Goal: Task Accomplishment & Management: Use online tool/utility

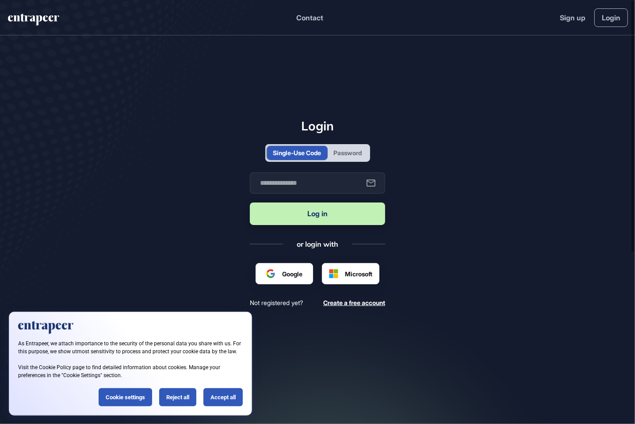
click at [355, 152] on div "Password" at bounding box center [348, 152] width 28 height 9
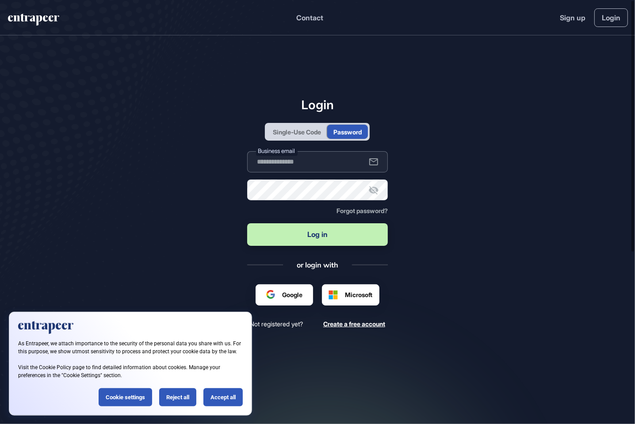
click at [293, 166] on input "text" at bounding box center [317, 161] width 141 height 21
type input "**********"
click at [324, 234] on button "Log in" at bounding box center [317, 234] width 141 height 23
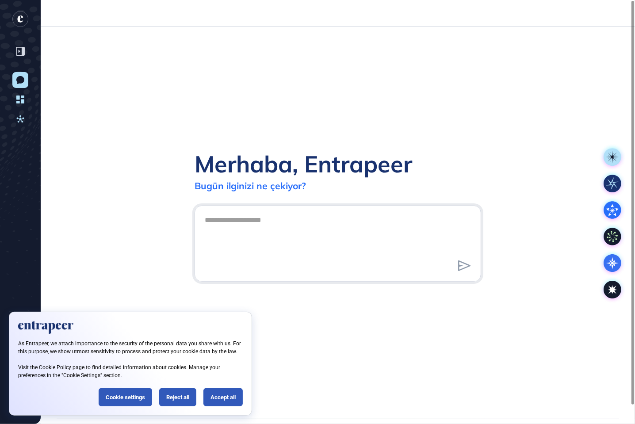
scroll to position [0, 0]
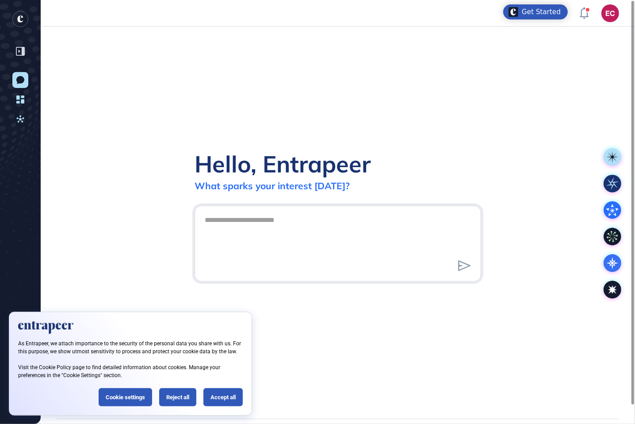
click at [265, 227] on textarea at bounding box center [338, 242] width 277 height 62
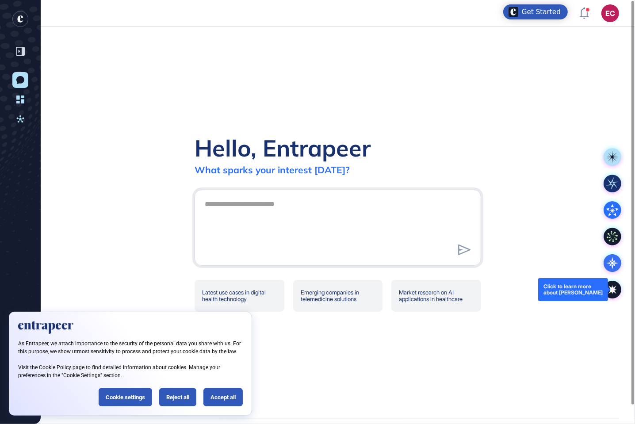
click at [614, 283] on icon at bounding box center [613, 290] width 18 height 18
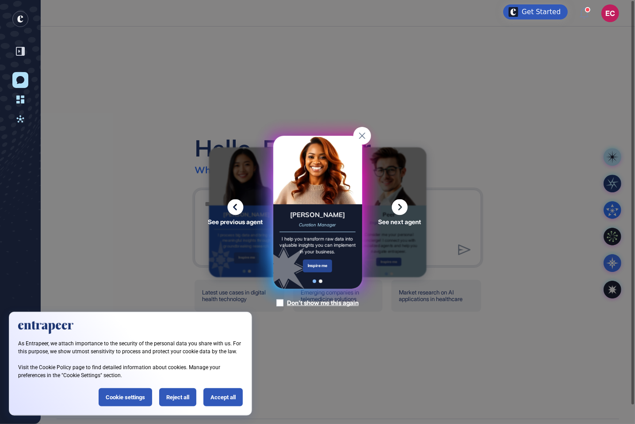
click at [309, 267] on div "Inspire me" at bounding box center [318, 266] width 30 height 13
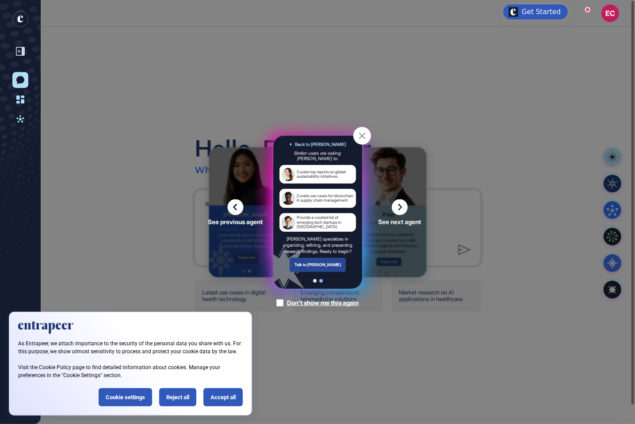
click at [318, 268] on div "Talk to [PERSON_NAME]" at bounding box center [317, 265] width 57 height 14
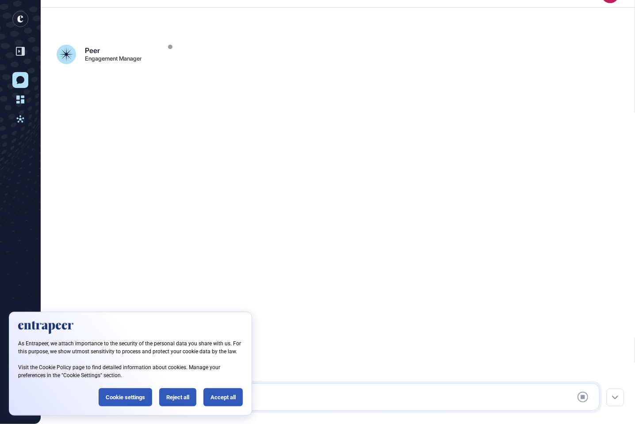
scroll to position [19, 0]
click at [174, 401] on div "Reject all" at bounding box center [177, 397] width 37 height 18
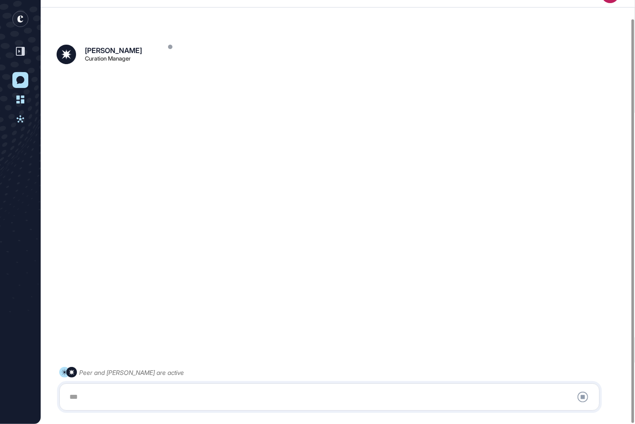
click at [145, 399] on div at bounding box center [329, 397] width 531 height 18
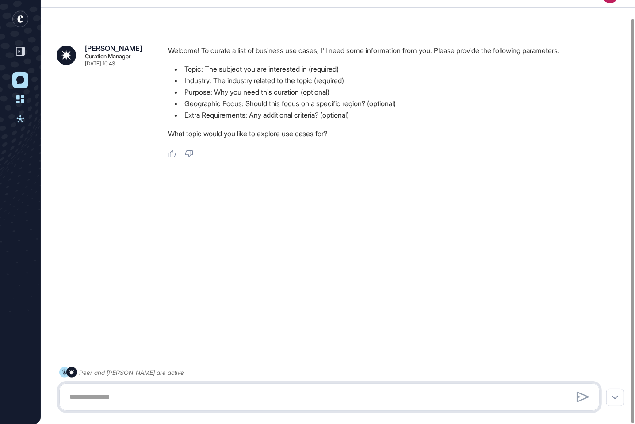
click at [99, 398] on textarea at bounding box center [329, 397] width 531 height 18
type textarea "*"
type textarea "**********"
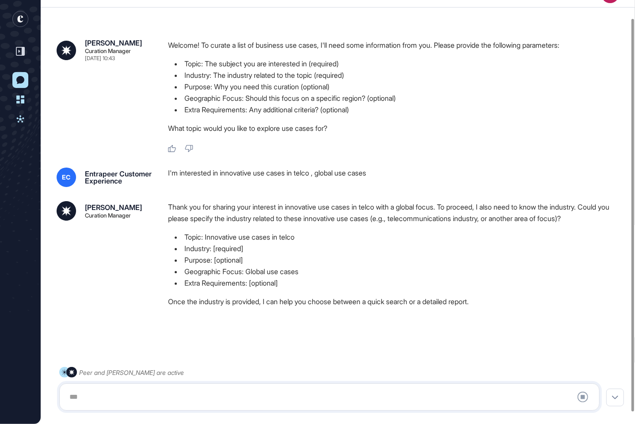
scroll to position [31, 0]
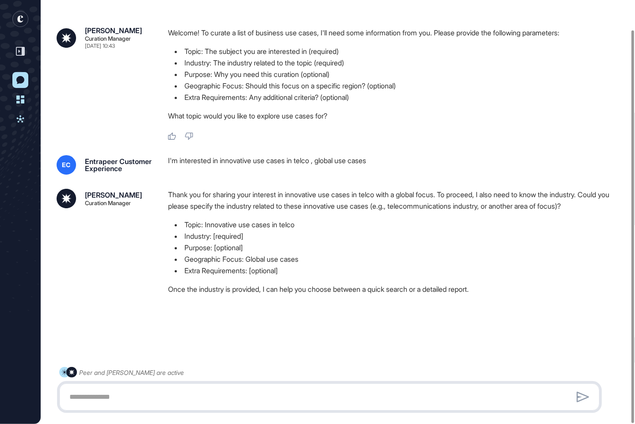
click at [175, 395] on textarea at bounding box center [329, 397] width 531 height 18
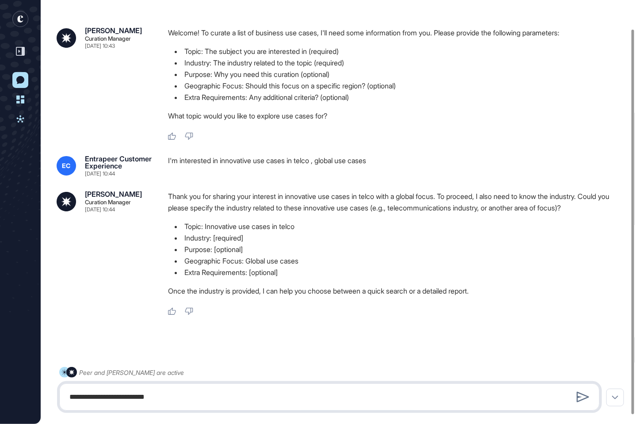
type textarea "**********"
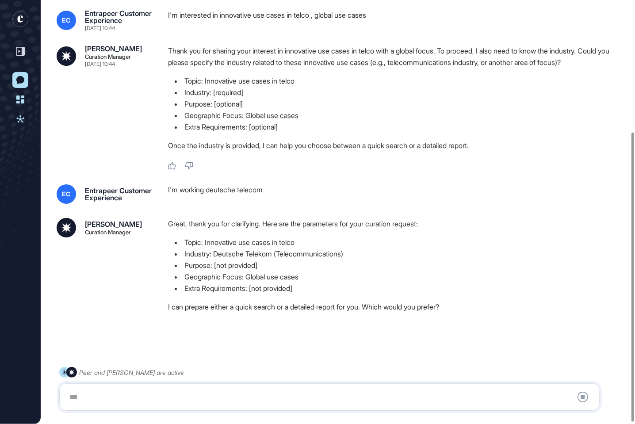
scroll to position [195, 0]
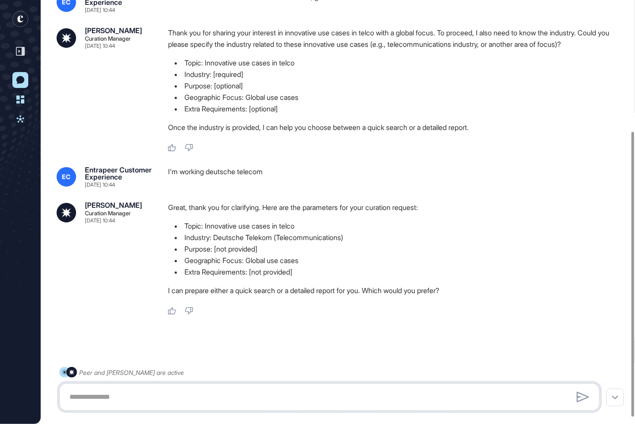
click at [153, 404] on textarea at bounding box center [329, 397] width 531 height 18
type textarea "**********"
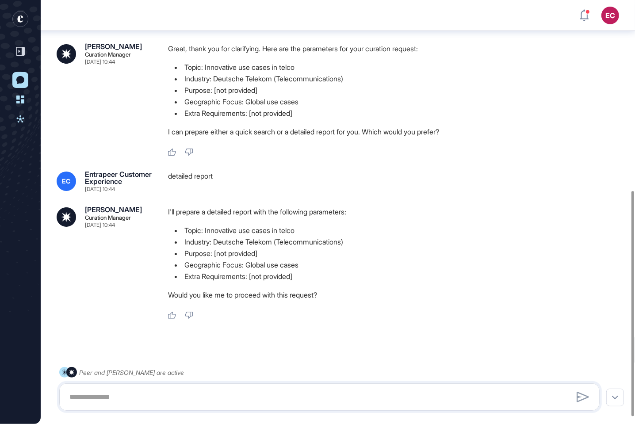
scroll to position [372, 0]
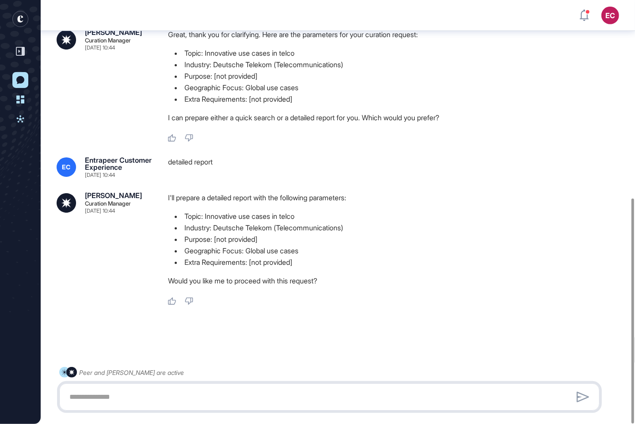
click at [166, 389] on textarea at bounding box center [329, 397] width 531 height 18
type textarea "*******"
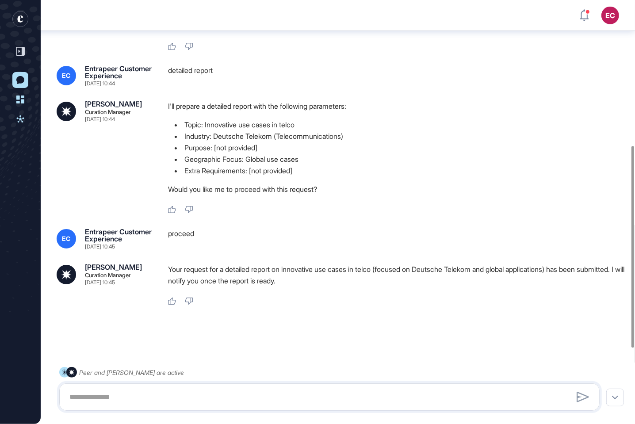
scroll to position [0, 0]
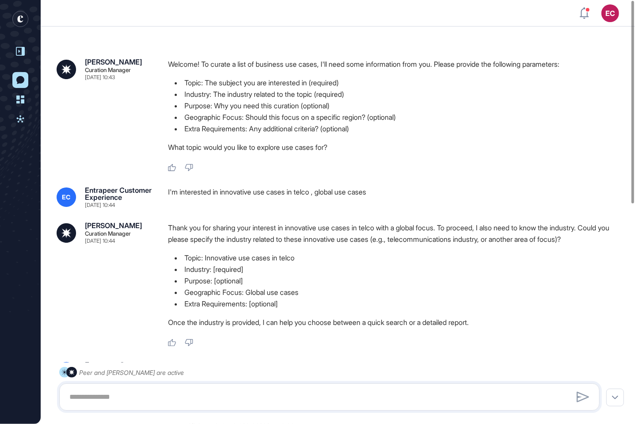
click at [22, 46] on div at bounding box center [20, 51] width 17 height 17
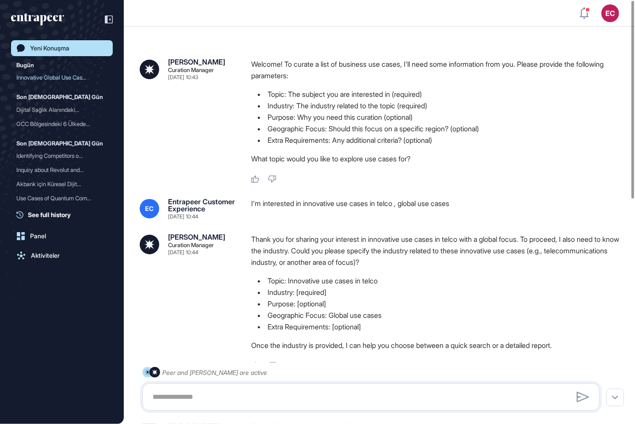
click at [56, 49] on div "Yeni Konuşma" at bounding box center [49, 48] width 39 height 7
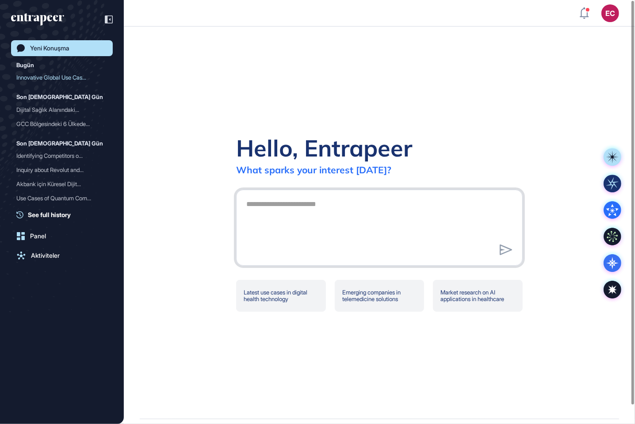
click at [289, 237] on textarea at bounding box center [379, 227] width 277 height 62
click at [317, 205] on textarea "**********" at bounding box center [379, 227] width 277 height 62
type textarea "**********"
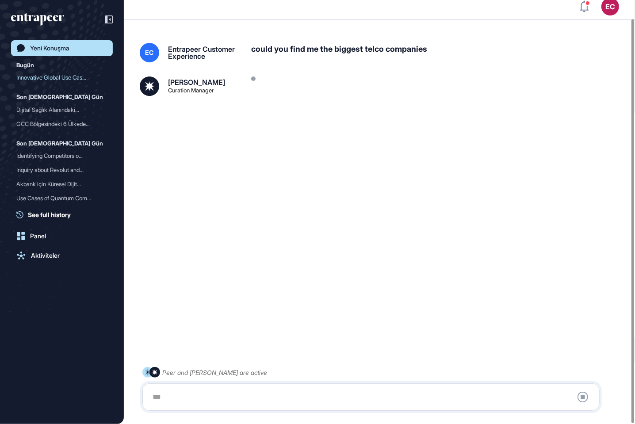
scroll to position [19, 0]
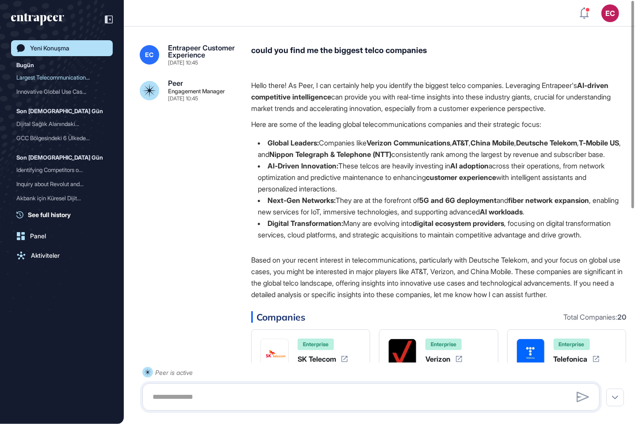
click at [329, 154] on strong "Nippon Telegraph & Telephone (NTT)" at bounding box center [330, 154] width 122 height 9
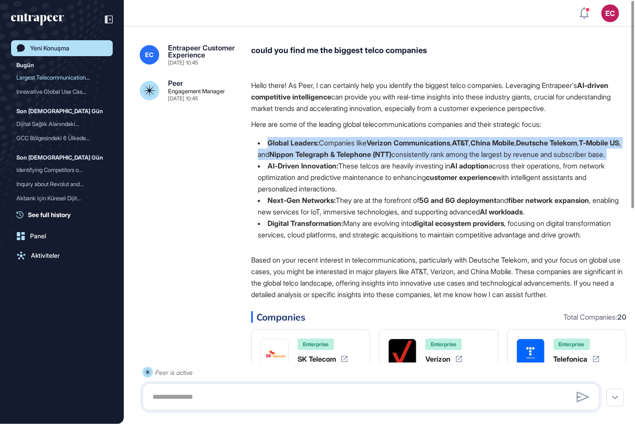
click at [340, 146] on li "Global Leaders: Companies like Verizon Communications , AT&T , [GEOGRAPHIC_DATA…" at bounding box center [438, 148] width 375 height 23
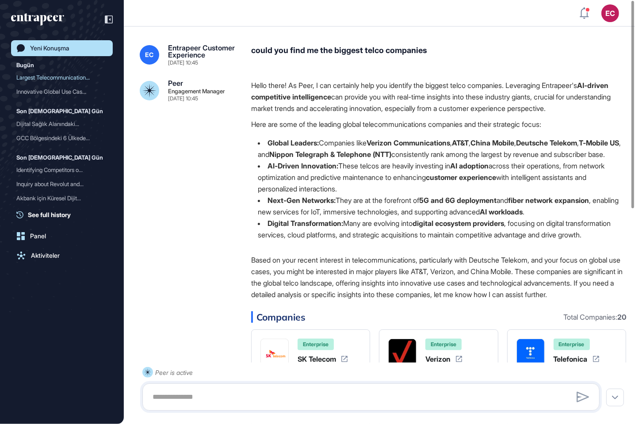
click at [310, 131] on div "Hello there! As Peer, I can certainly help you identify the biggest telco compa…" at bounding box center [438, 164] width 375 height 168
click at [319, 154] on strong "Nippon Telegraph & Telephone (NTT)" at bounding box center [330, 154] width 122 height 9
click at [319, 160] on li "Global Leaders: Companies like Verizon Communications , AT&T , [GEOGRAPHIC_DATA…" at bounding box center [438, 148] width 375 height 23
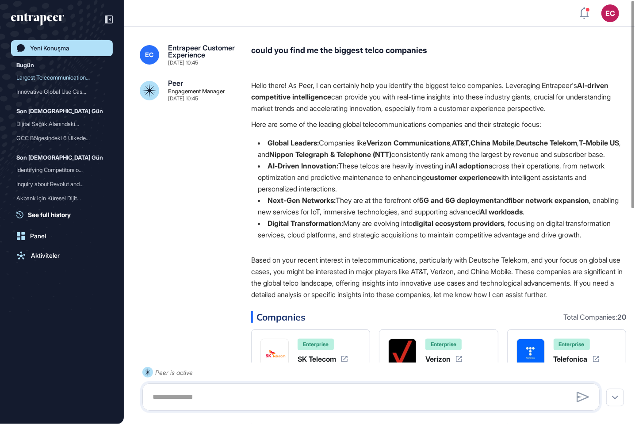
click at [319, 160] on li "Global Leaders: Companies like Verizon Communications , AT&T , [GEOGRAPHIC_DATA…" at bounding box center [438, 148] width 375 height 23
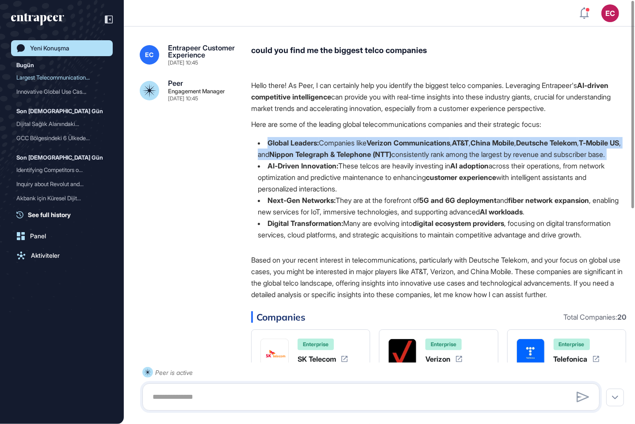
click at [319, 160] on li "Global Leaders: Companies like Verizon Communications , AT&T , [GEOGRAPHIC_DATA…" at bounding box center [438, 148] width 375 height 23
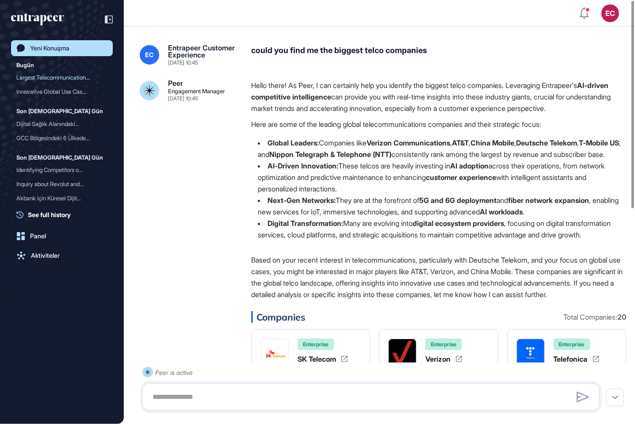
click at [317, 184] on li "AI-Driven Innovation: These telcos are heavily investing in AI adoption across …" at bounding box center [438, 177] width 375 height 35
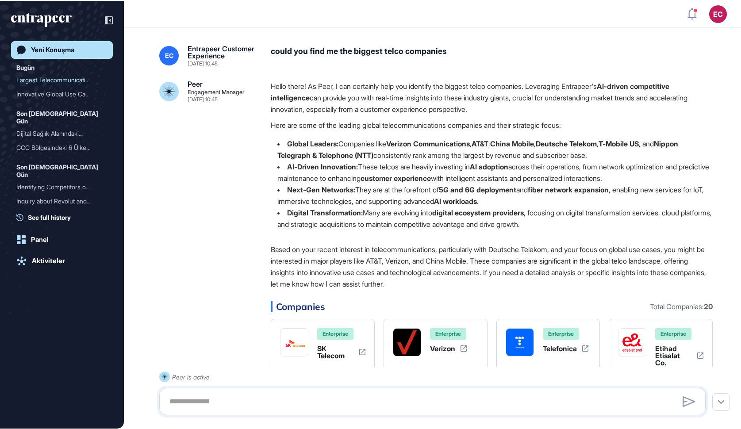
scroll to position [429, 741]
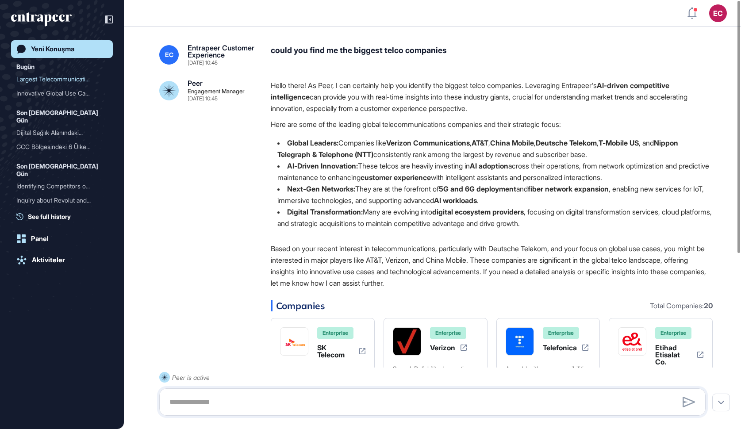
click at [516, 139] on strong "China Mobile" at bounding box center [512, 142] width 44 height 9
click at [358, 154] on strong "Nippon Telegraph & Telephone (NTT)" at bounding box center [477, 148] width 401 height 20
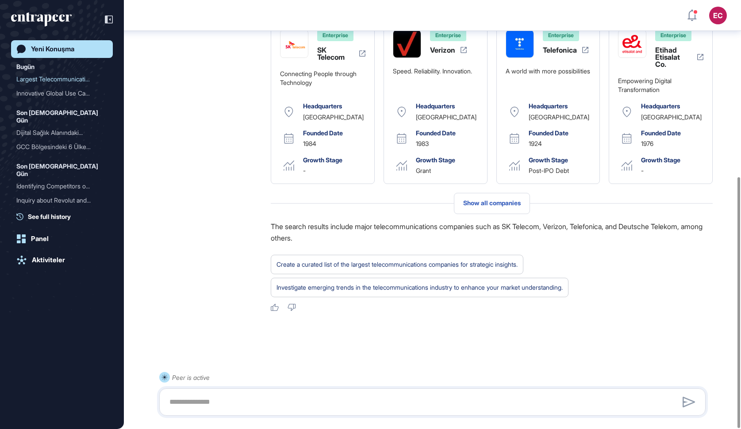
scroll to position [303, 0]
click at [307, 389] on div at bounding box center [432, 401] width 546 height 27
click at [307, 396] on textarea at bounding box center [432, 402] width 537 height 18
type textarea "**********"
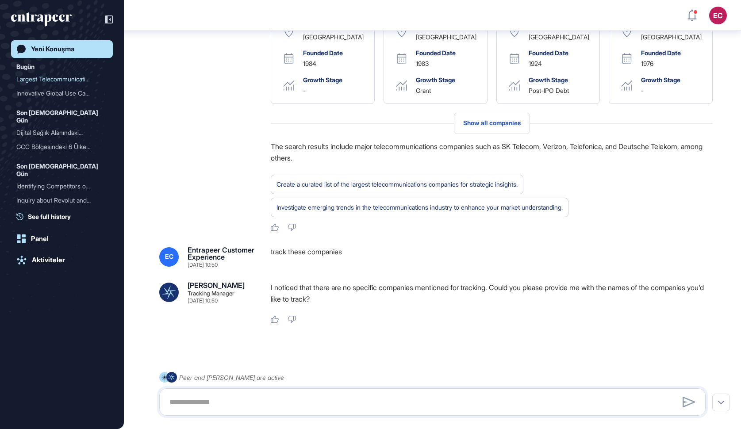
scroll to position [384, 0]
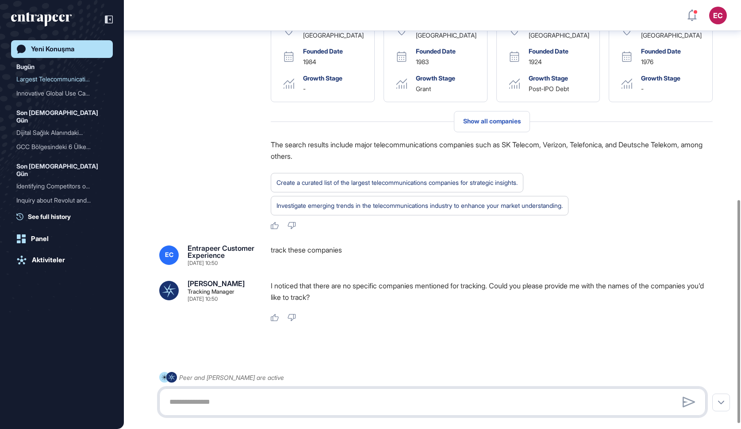
click at [307, 394] on textarea at bounding box center [432, 402] width 537 height 18
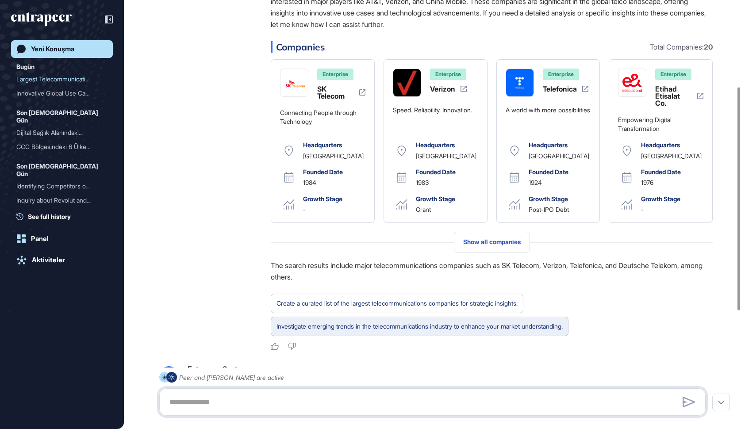
scroll to position [0, 0]
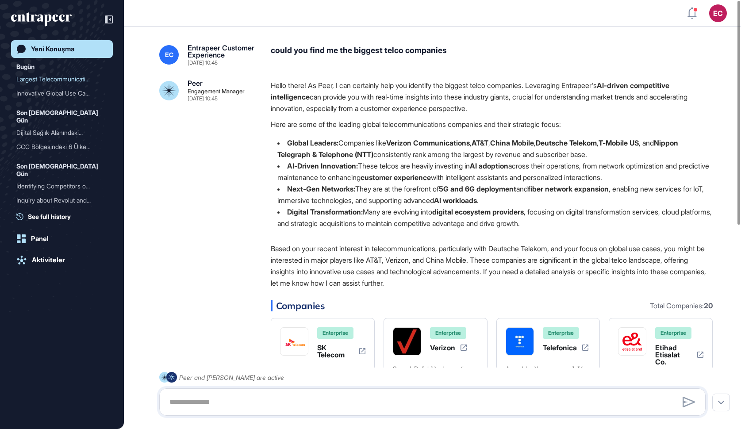
click at [350, 153] on strong "Nippon Telegraph & Telephone (NTT)" at bounding box center [477, 148] width 401 height 20
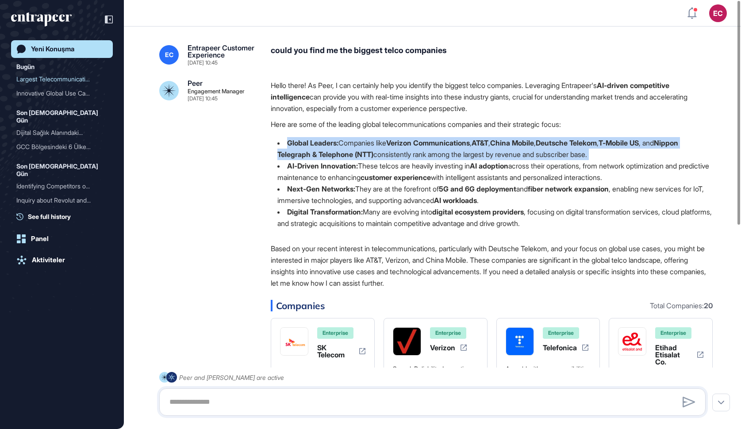
click at [350, 153] on strong "Nippon Telegraph & Telephone (NTT)" at bounding box center [477, 148] width 401 height 20
copy ul "Global Leaders: Companies like Verizon Communications , AT&T , [GEOGRAPHIC_DATA…"
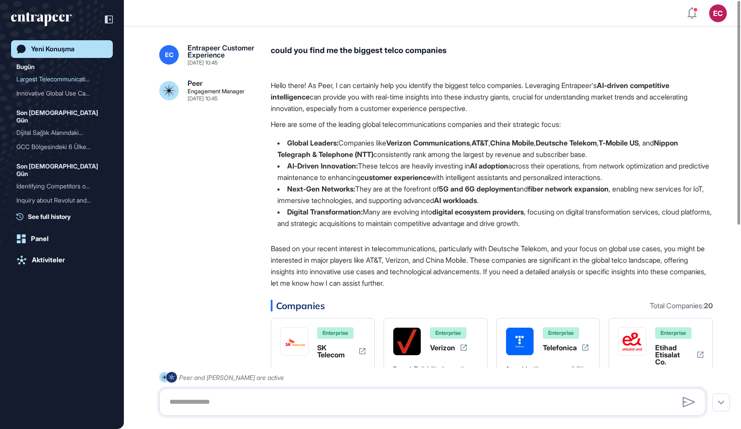
click at [342, 161] on li "AI-Driven Innovation: These telcos are heavily investing in AI adoption across …" at bounding box center [492, 171] width 442 height 23
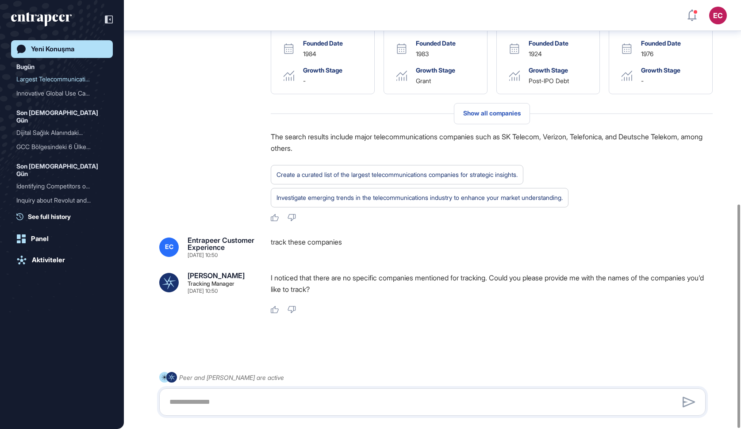
scroll to position [394, 0]
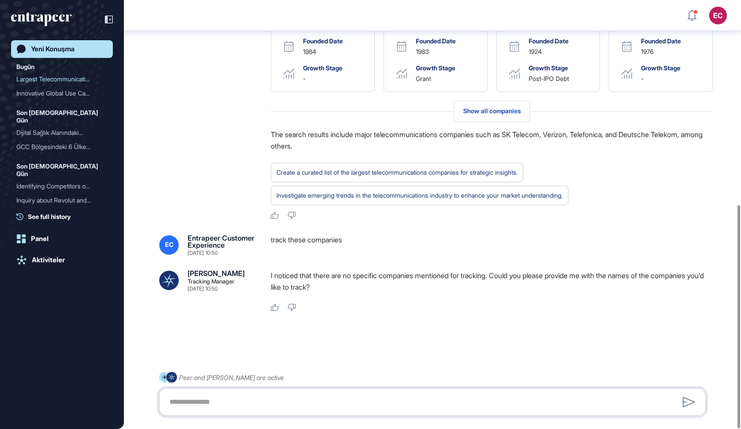
click at [231, 405] on textarea at bounding box center [432, 402] width 537 height 18
paste textarea "**********"
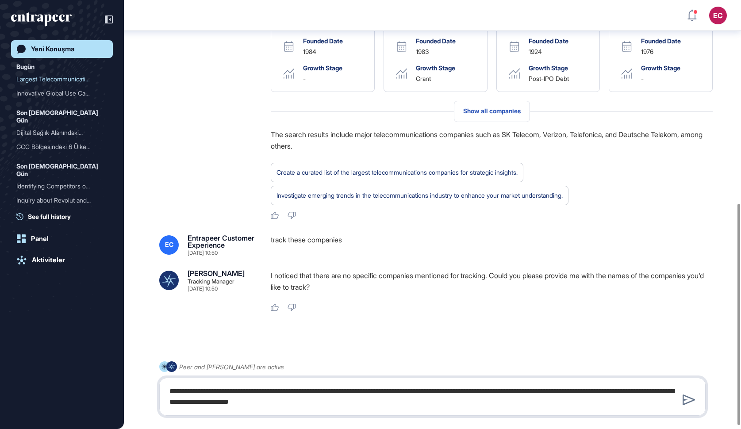
type textarea "**********"
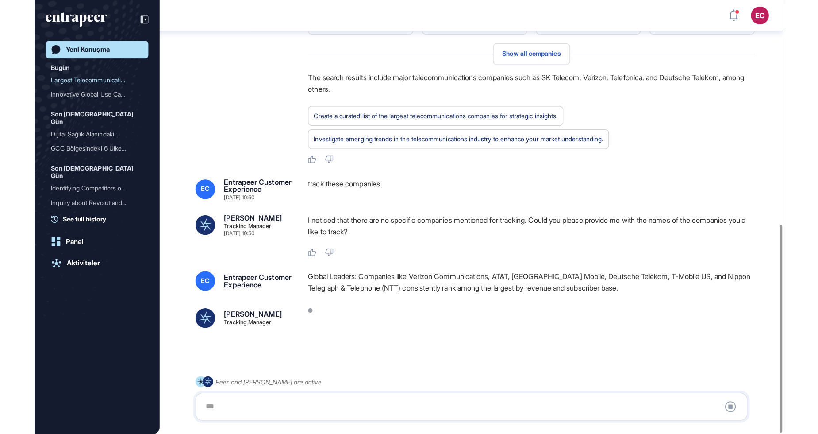
scroll to position [464, 0]
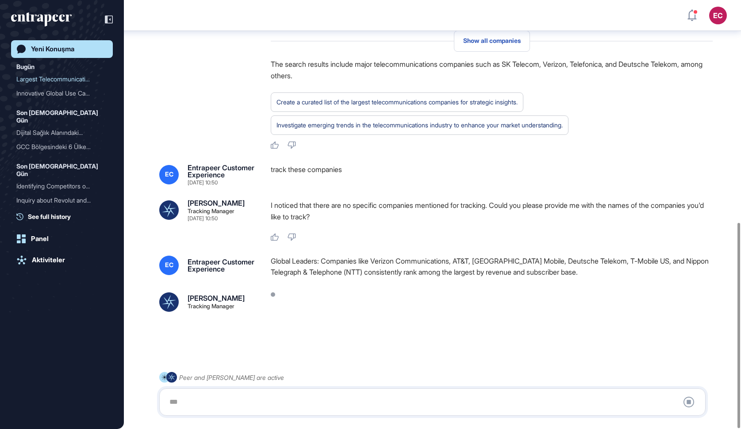
click at [377, 278] on div "EC Entrapeer Customer Experience Global Leaders: Companies like Verizon Communi…" at bounding box center [432, 284] width 546 height 56
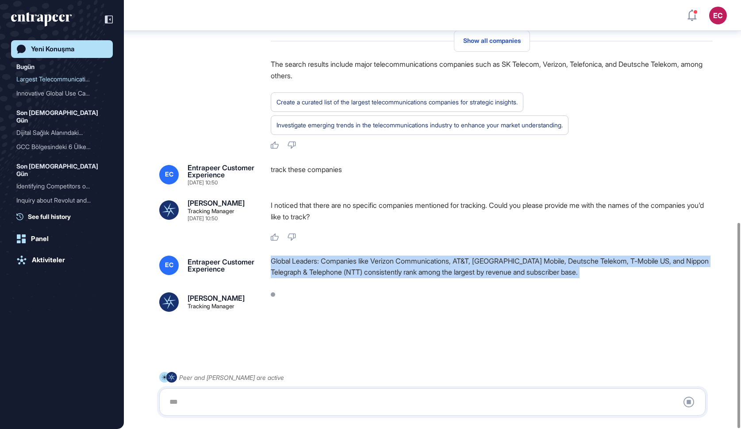
click at [392, 272] on div "Global Leaders: Companies like Verizon Communications, AT&T, [GEOGRAPHIC_DATA] …" at bounding box center [492, 267] width 442 height 23
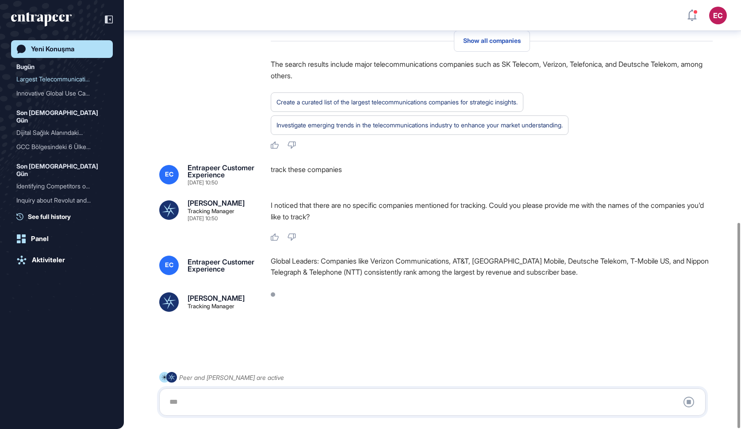
click at [392, 272] on div "Global Leaders: Companies like Verizon Communications, AT&T, [GEOGRAPHIC_DATA] …" at bounding box center [492, 267] width 442 height 23
click at [432, 271] on div "Global Leaders: Companies like Verizon Communications, AT&T, [GEOGRAPHIC_DATA] …" at bounding box center [492, 267] width 442 height 23
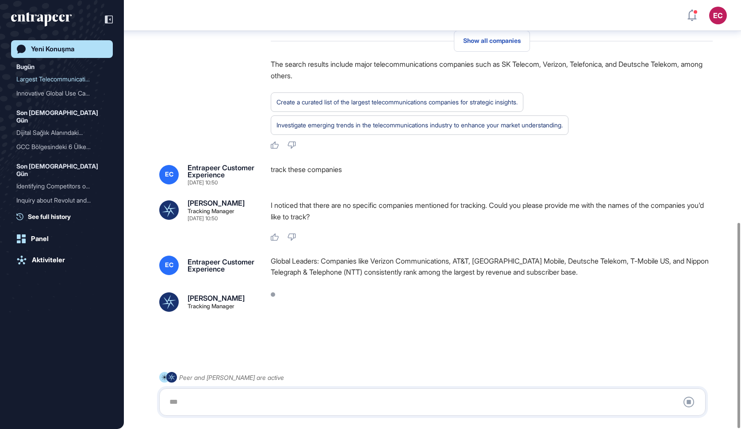
click at [432, 271] on div "Global Leaders: Companies like Verizon Communications, AT&T, [GEOGRAPHIC_DATA] …" at bounding box center [492, 267] width 442 height 23
click at [491, 265] on div "Global Leaders: Companies like Verizon Communications, AT&T, [GEOGRAPHIC_DATA] …" at bounding box center [492, 267] width 442 height 23
click at [487, 270] on div "Global Leaders: Companies like Verizon Communications, AT&T, [GEOGRAPHIC_DATA] …" at bounding box center [492, 267] width 442 height 23
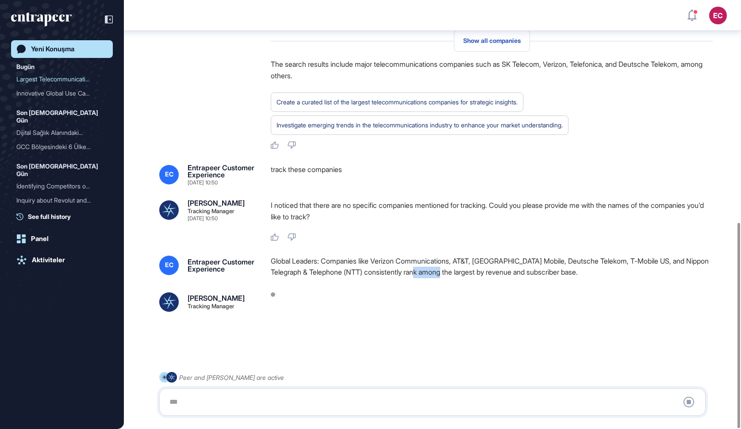
click at [487, 270] on div "Global Leaders: Companies like Verizon Communications, AT&T, [GEOGRAPHIC_DATA] …" at bounding box center [492, 267] width 442 height 23
click at [511, 267] on div "Global Leaders: Companies like Verizon Communications, AT&T, [GEOGRAPHIC_DATA] …" at bounding box center [492, 267] width 442 height 23
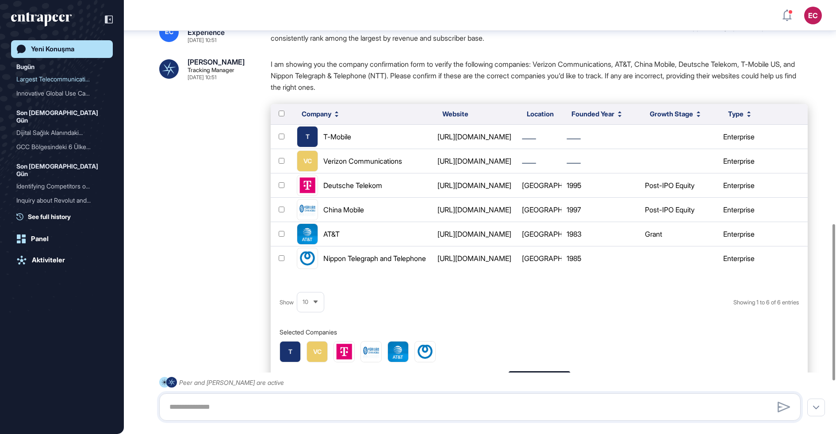
scroll to position [661, 0]
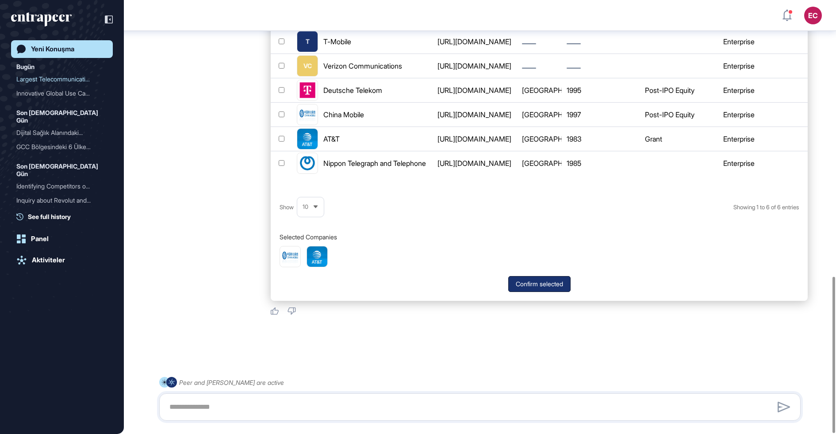
click at [540, 278] on button "Confirm selected" at bounding box center [539, 284] width 62 height 16
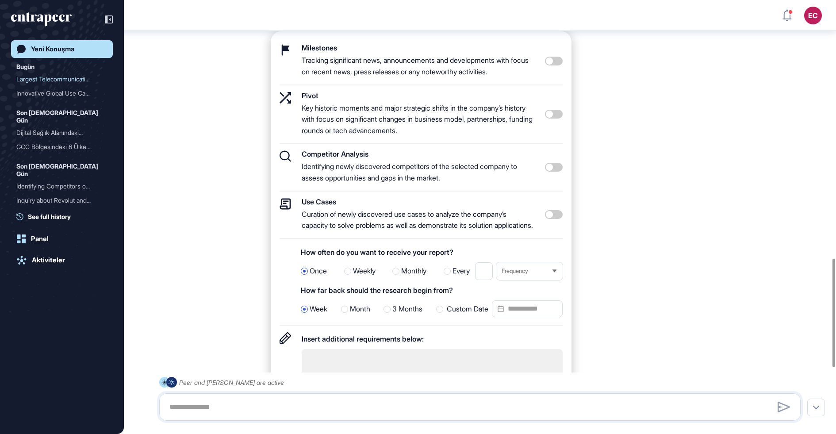
scroll to position [1046, 0]
click at [556, 170] on span at bounding box center [554, 165] width 18 height 9
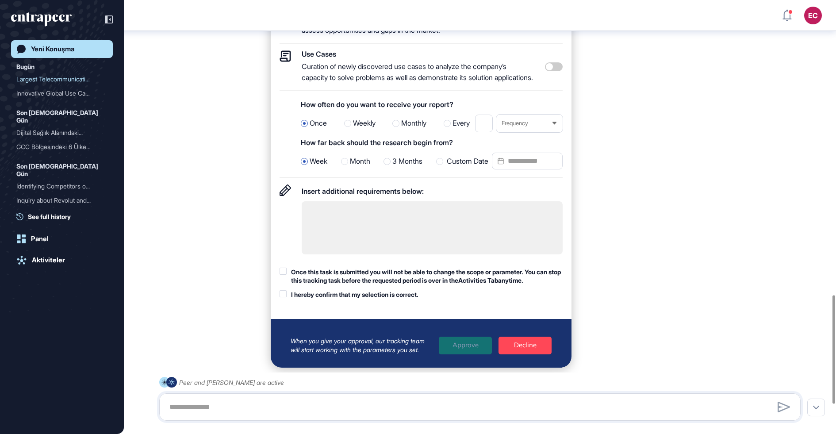
scroll to position [1203, 0]
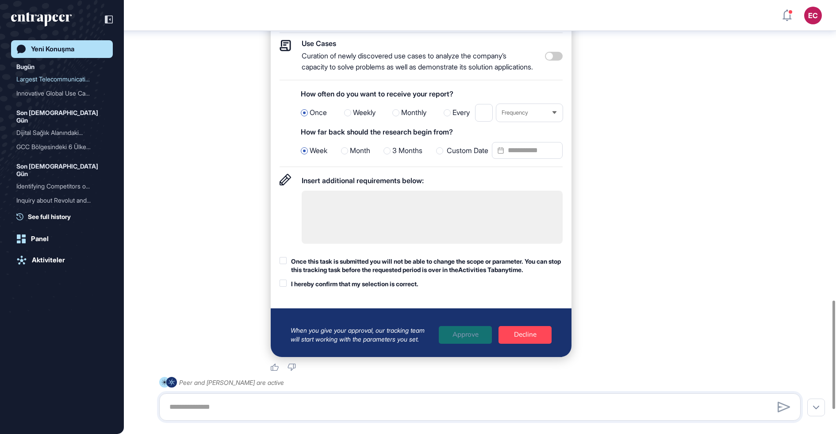
click at [392, 157] on span "3 Months" at bounding box center [407, 151] width 30 height 12
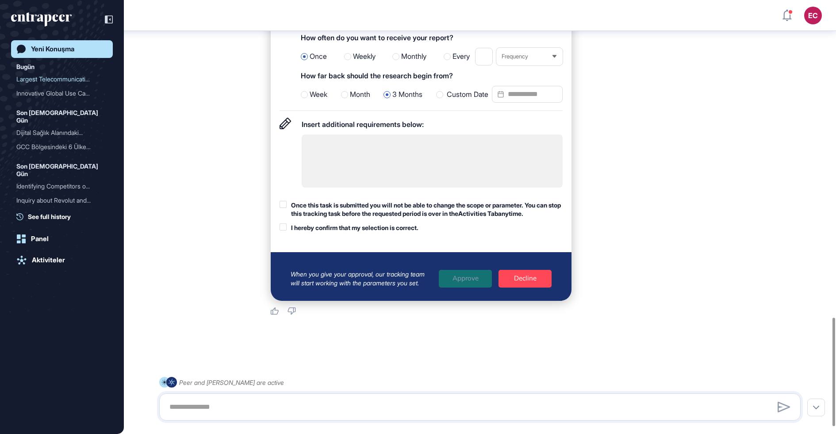
click at [323, 218] on div "Once this task is submitted you will not be able to change the scope or paramet…" at bounding box center [427, 209] width 272 height 17
click at [323, 232] on div "Once this task is submitted you will not be able to change the scope or paramet…" at bounding box center [421, 216] width 283 height 31
click at [323, 232] on div "I hereby confirm that my selection is correct." at bounding box center [354, 227] width 127 height 9
click at [455, 288] on div "Approve" at bounding box center [465, 279] width 53 height 18
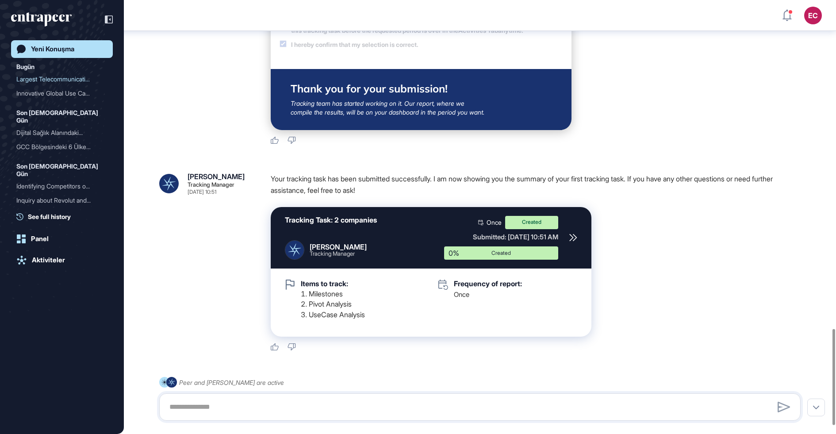
scroll to position [1518, 0]
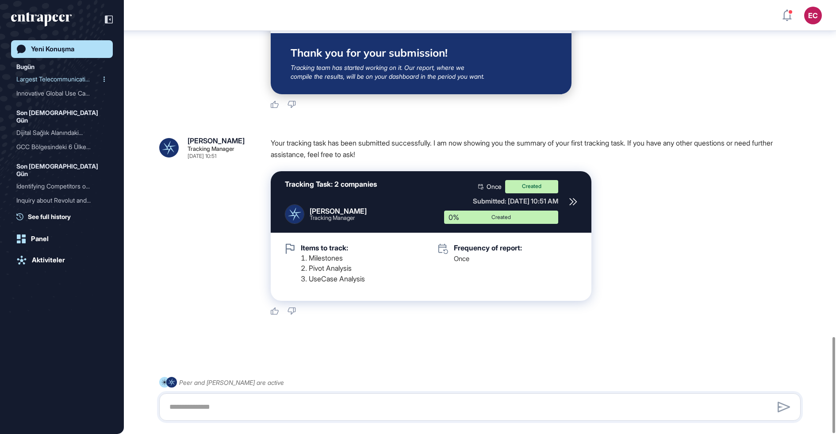
click at [49, 81] on div "Largest Telecommunication..." at bounding box center [58, 79] width 84 height 14
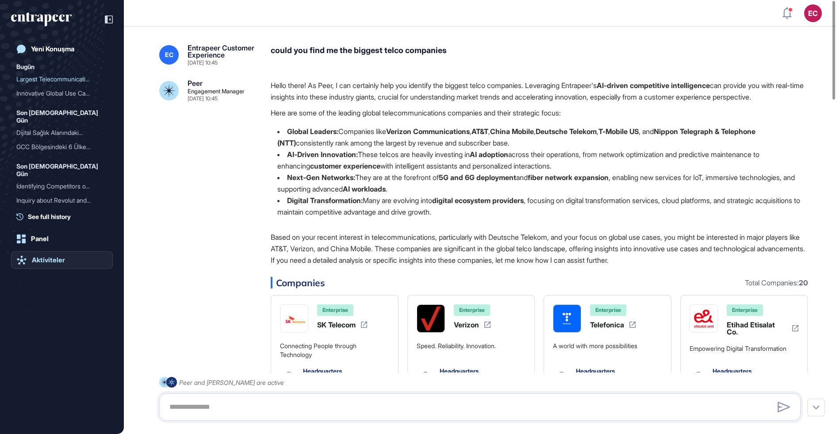
click at [38, 263] on div "Aktiviteler" at bounding box center [48, 260] width 33 height 8
